Goal: Task Accomplishment & Management: Use online tool/utility

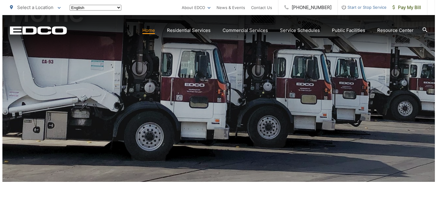
scroll to position [90, 0]
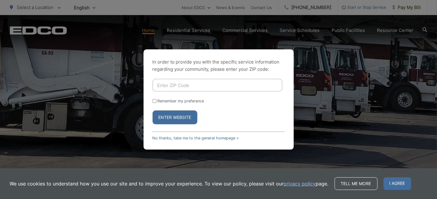
click at [174, 85] on input "Enter ZIP Code" at bounding box center [218, 85] width 130 height 13
type input "91945"
click at [157, 101] on div "Remember my preference" at bounding box center [219, 101] width 132 height 5
click at [148, 100] on div "In order to provide you with the specific service information regarding your co…" at bounding box center [219, 99] width 150 height 100
click at [154, 100] on input "Remember my preference" at bounding box center [155, 101] width 4 height 4
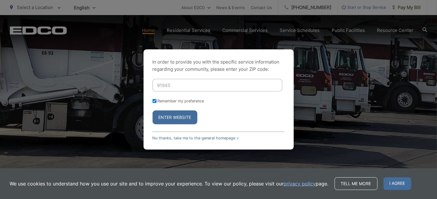
checkbox input "true"
click at [173, 115] on button "Enter Website" at bounding box center [175, 117] width 45 height 14
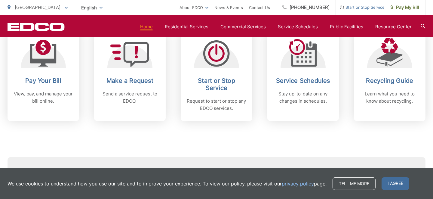
scroll to position [240, 0]
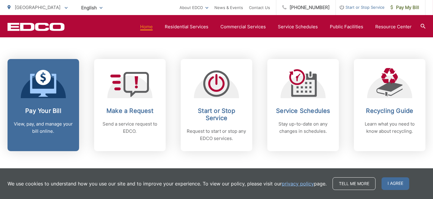
click at [46, 88] on icon at bounding box center [43, 85] width 26 height 23
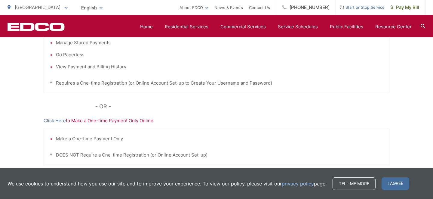
scroll to position [210, 0]
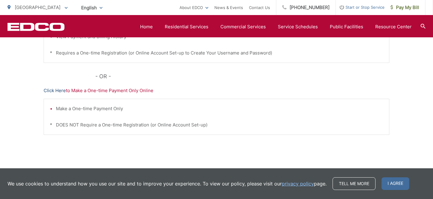
click at [56, 91] on link "Click Here" at bounding box center [55, 90] width 22 height 7
